Goal: Find specific page/section

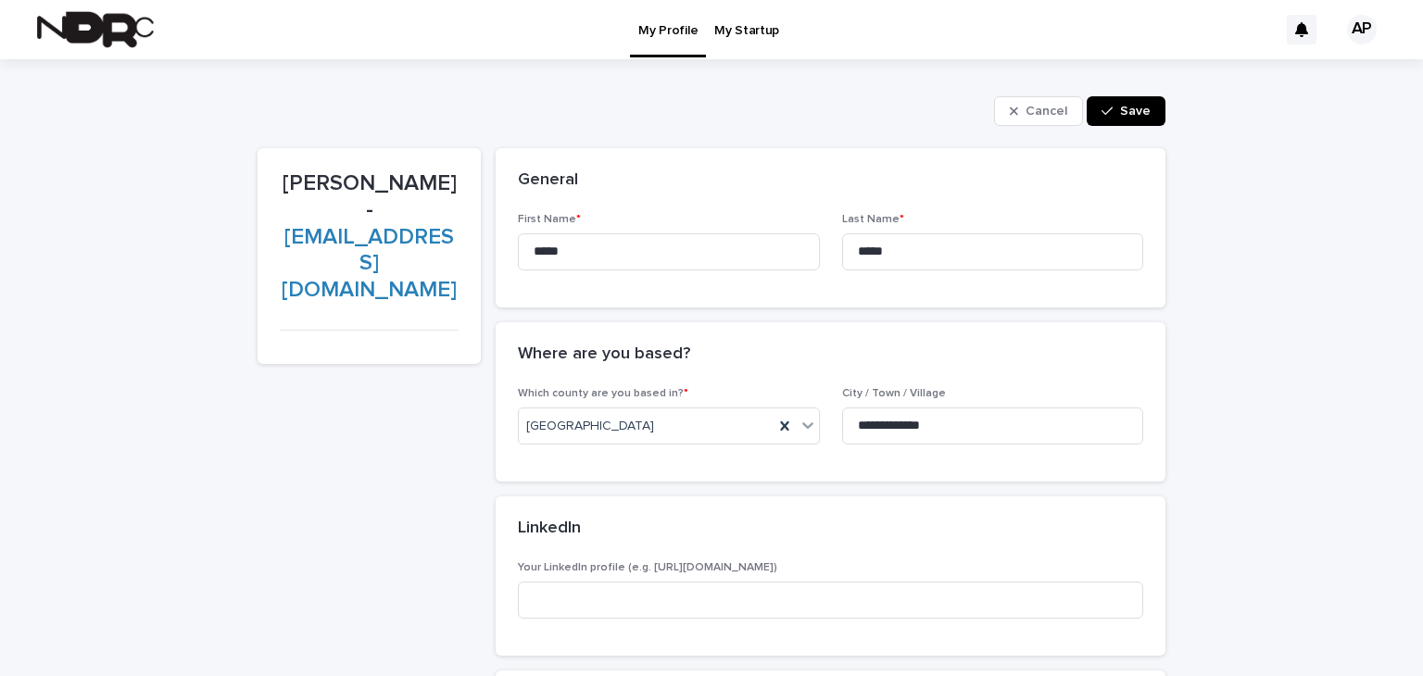
click at [749, 19] on p "My Startup" at bounding box center [746, 19] width 65 height 39
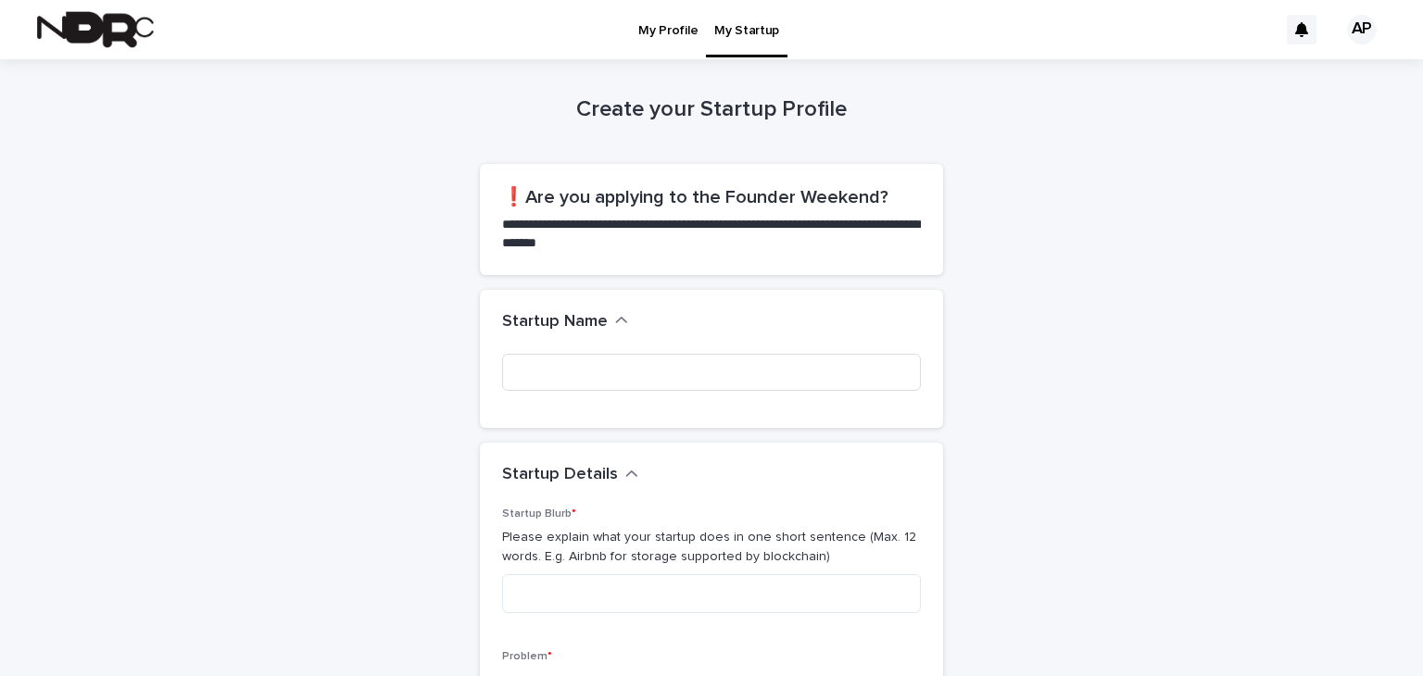
click at [684, 35] on p "My Profile" at bounding box center [667, 19] width 59 height 39
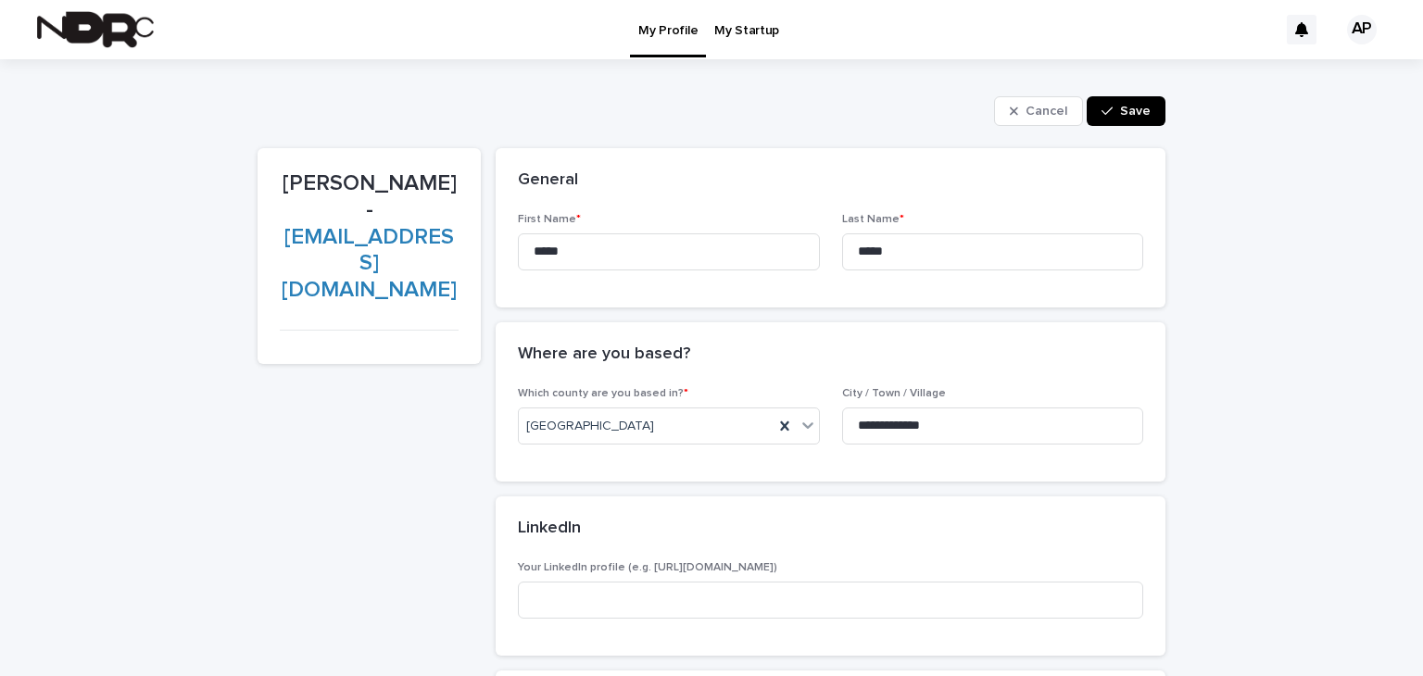
click at [736, 31] on p "My Startup" at bounding box center [746, 19] width 65 height 39
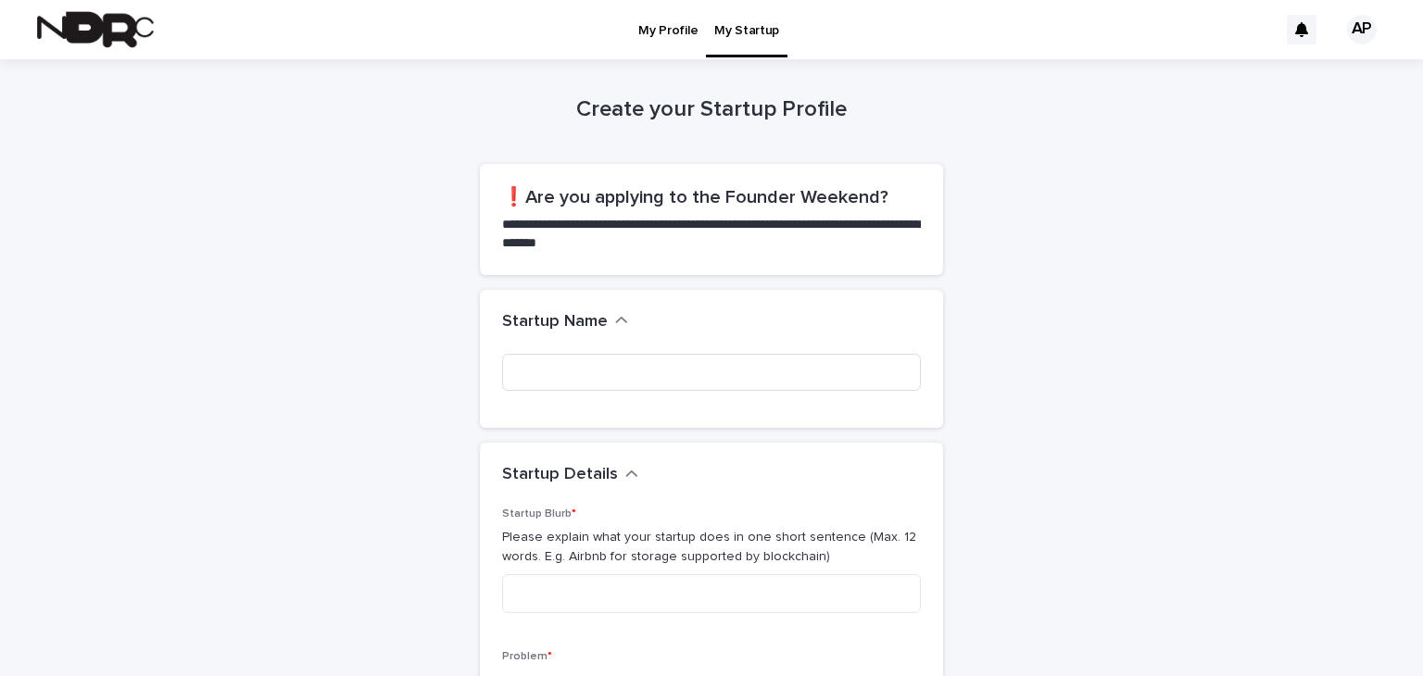
click at [648, 31] on p "My Profile" at bounding box center [667, 19] width 59 height 39
